Goal: Check status: Check status

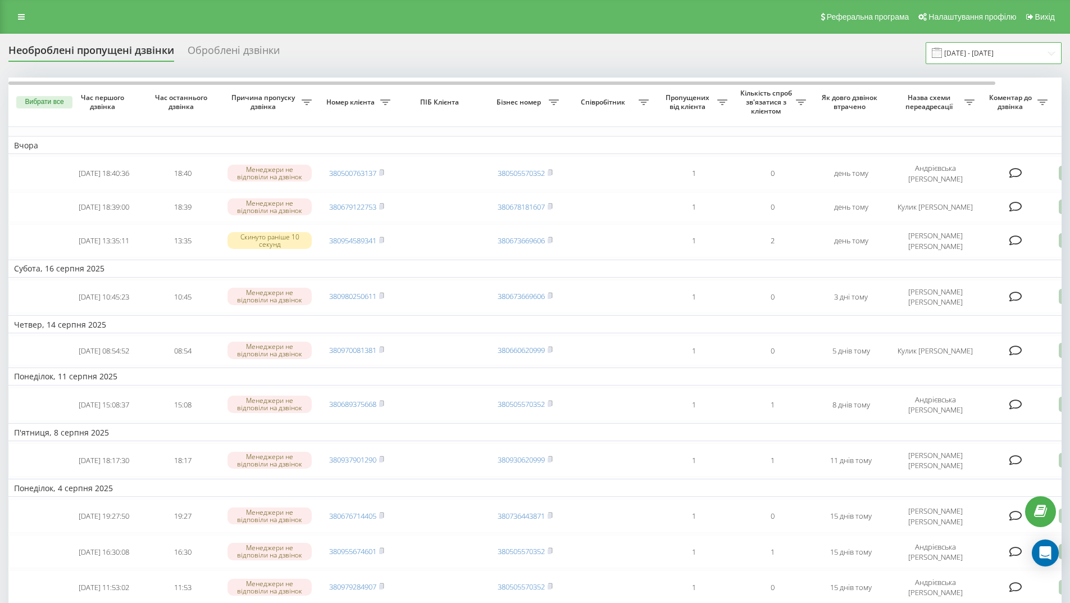
click at [1014, 54] on input "19.07.2025 - 19.08.2025" at bounding box center [994, 53] width 136 height 22
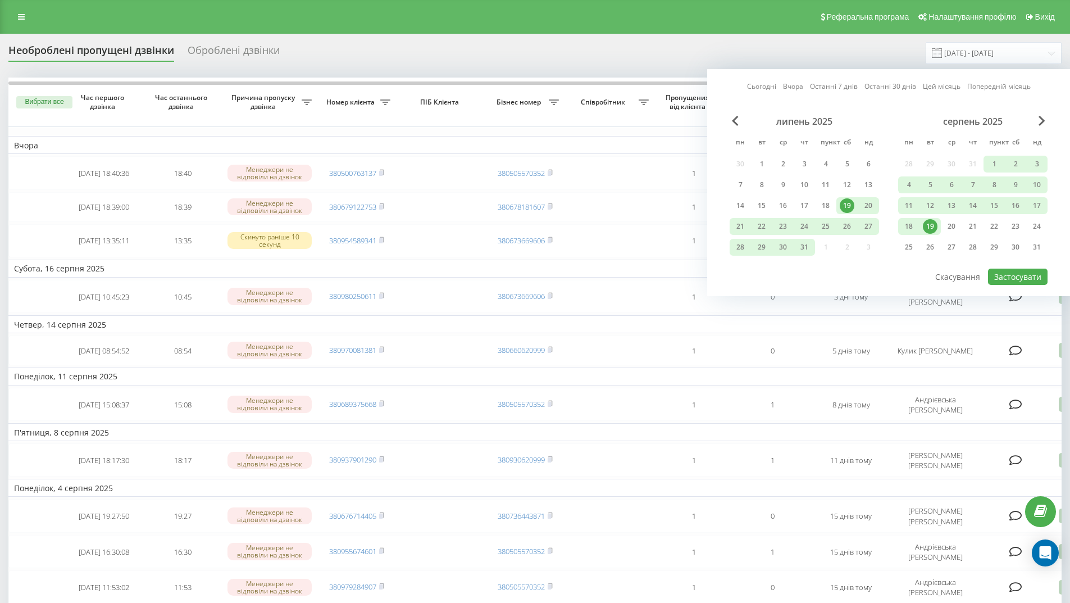
click at [930, 225] on font "19" at bounding box center [930, 226] width 8 height 10
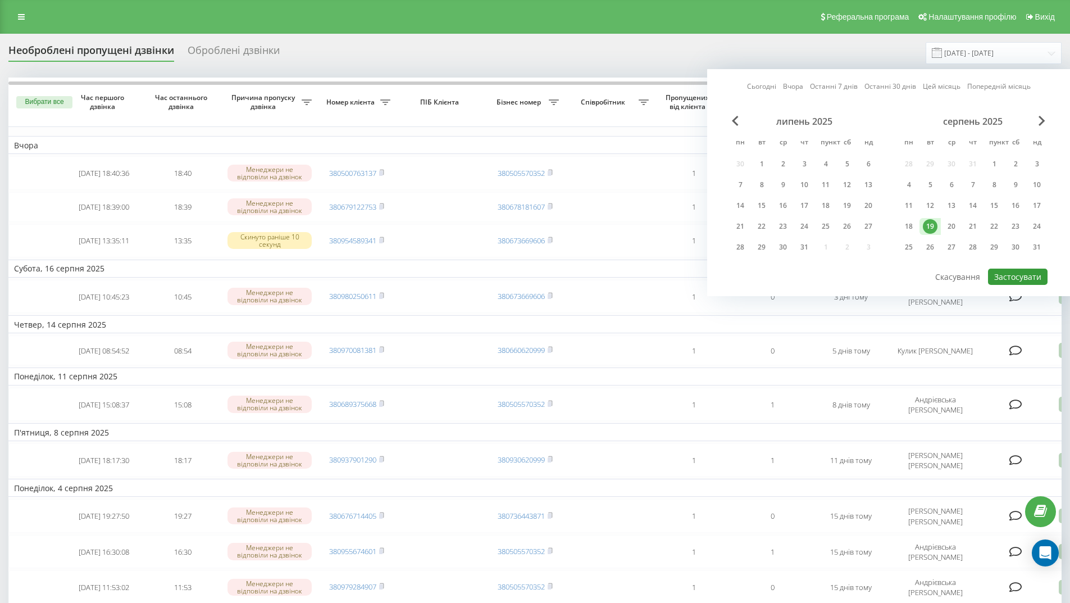
click at [1013, 277] on font "Застосувати" at bounding box center [1017, 276] width 47 height 11
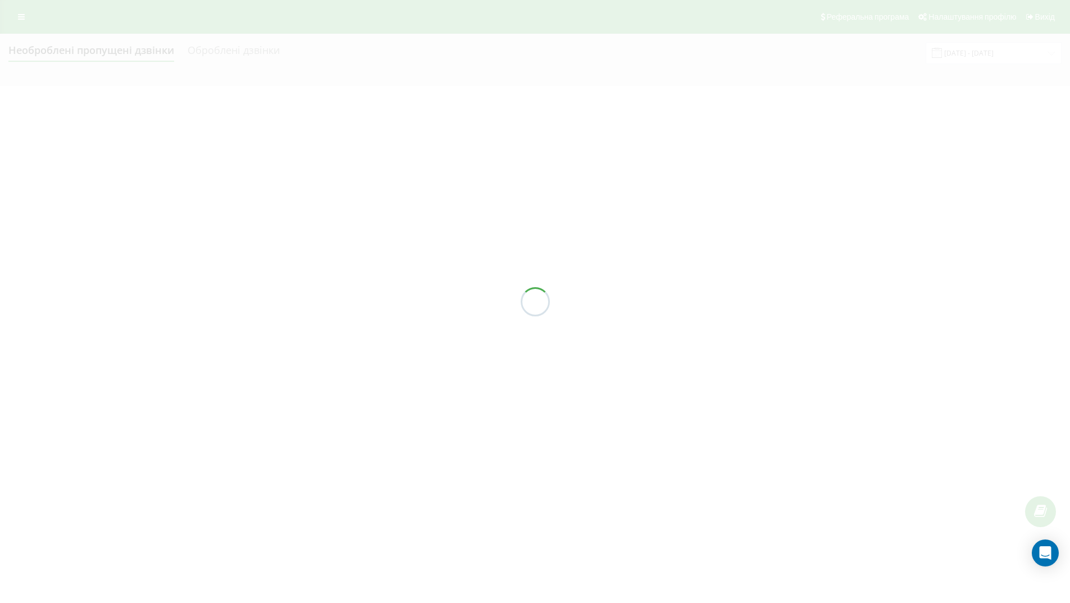
type input "[DATE] - [DATE]"
